Goal: Task Accomplishment & Management: Manage account settings

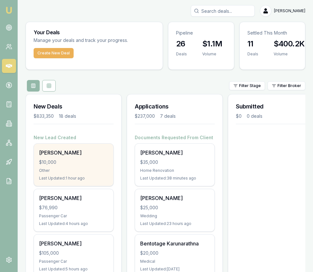
click at [62, 173] on div "Other" at bounding box center [73, 170] width 69 height 5
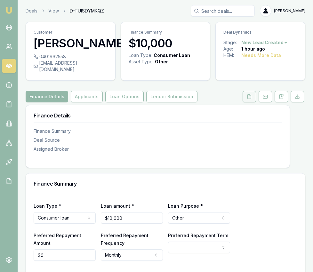
click at [252, 101] on button at bounding box center [249, 97] width 13 height 12
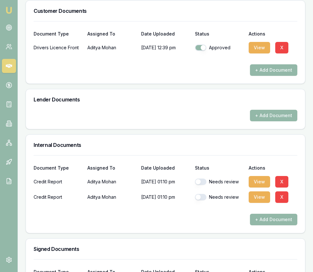
scroll to position [333, 0]
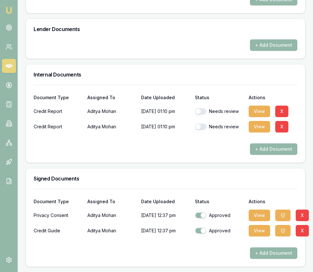
click at [208, 113] on div "Needs review" at bounding box center [219, 111] width 49 height 6
click at [204, 113] on button "button" at bounding box center [201, 111] width 12 height 6
checkbox input "true"
click at [205, 125] on button "button" at bounding box center [201, 127] width 12 height 6
checkbox input "true"
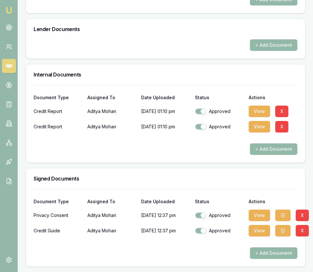
click at [271, 108] on div "View X" at bounding box center [273, 111] width 49 height 13
click at [260, 112] on button "View" at bounding box center [259, 112] width 21 height 12
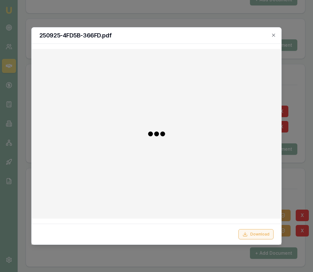
click at [248, 236] on icon at bounding box center [245, 234] width 5 height 5
